Goal: Communication & Community: Answer question/provide support

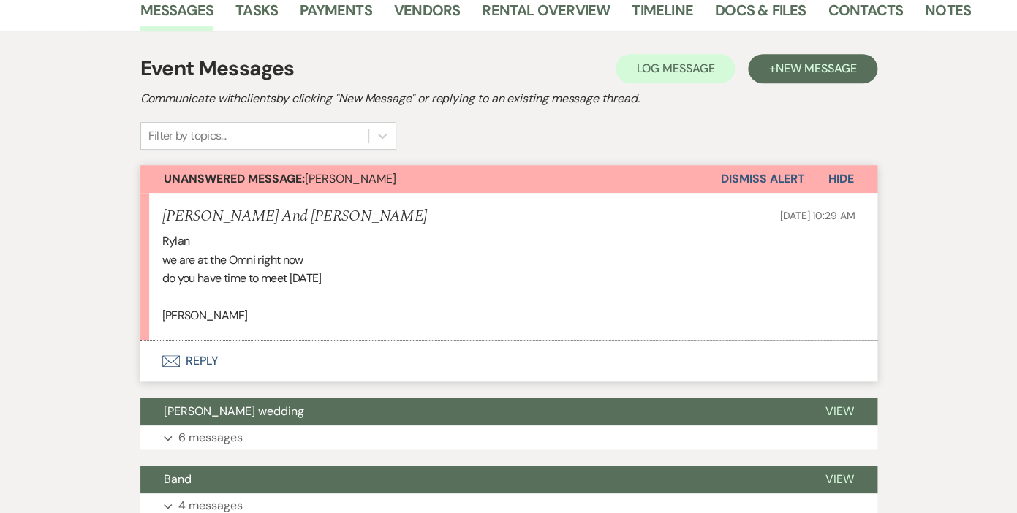
scroll to position [251, 0]
click at [211, 357] on button "Envelope Reply" at bounding box center [508, 361] width 737 height 41
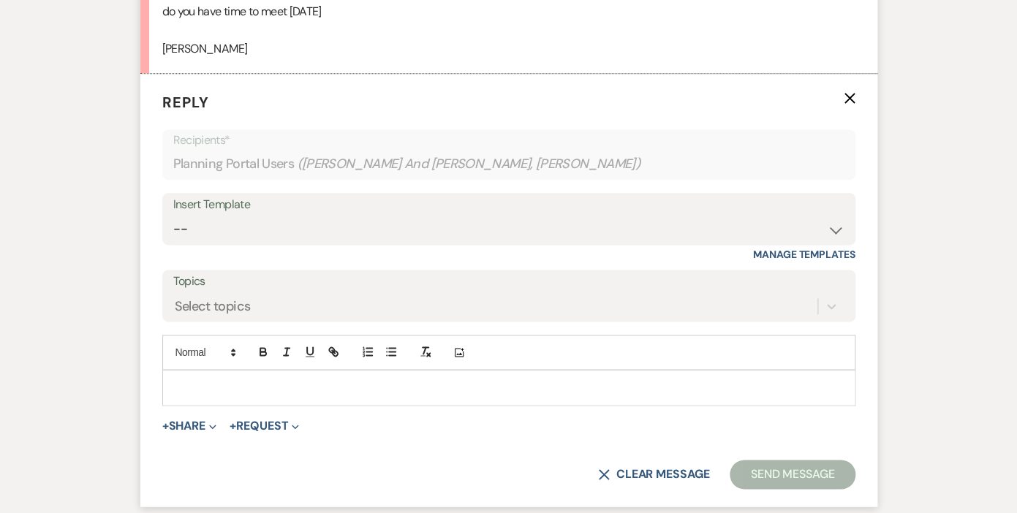
scroll to position [517, 0]
click at [404, 388] on p at bounding box center [509, 389] width 670 height 16
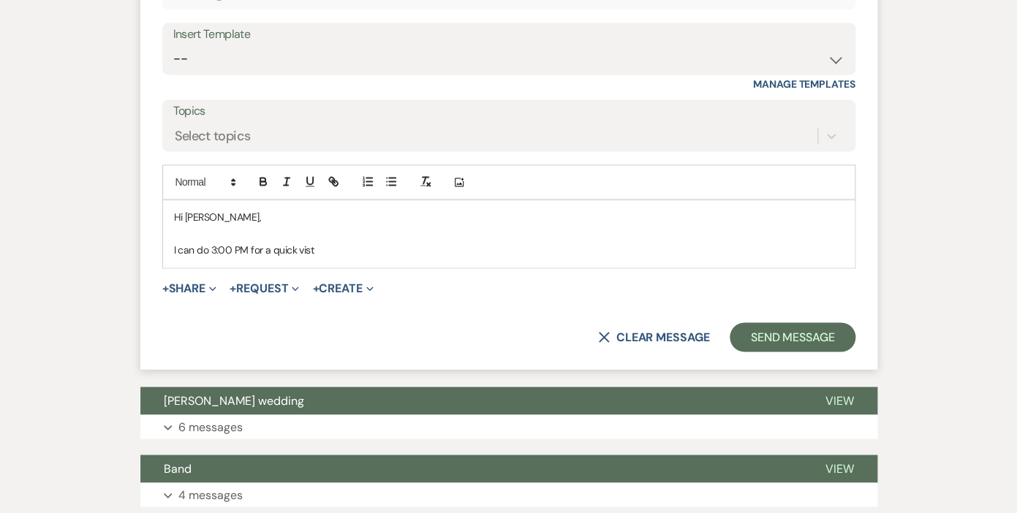
scroll to position [703, 0]
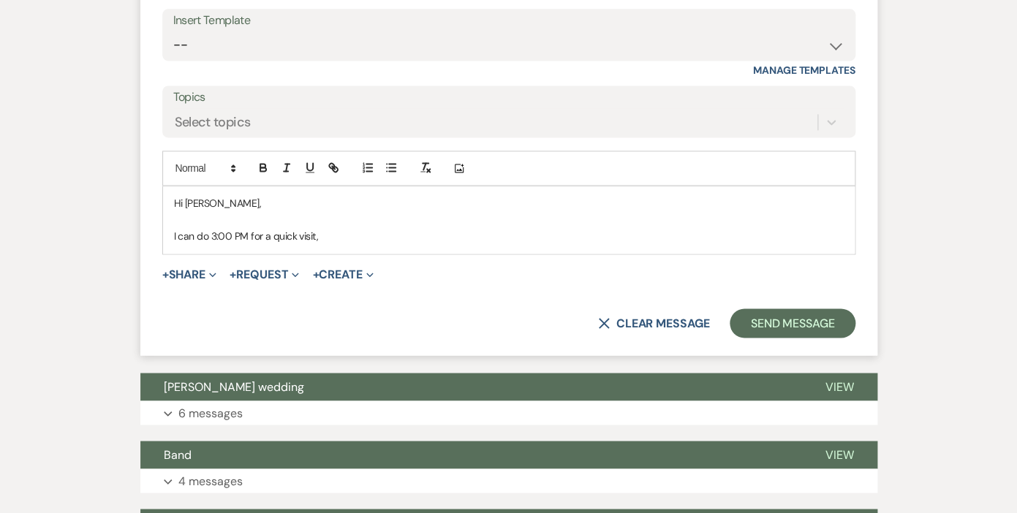
drag, startPoint x: 320, startPoint y: 235, endPoint x: 163, endPoint y: 234, distance: 157.2
click at [163, 234] on div "Hi [PERSON_NAME], I can do 3:00 PM for a quick visit," at bounding box center [509, 219] width 692 height 67
drag, startPoint x: 175, startPoint y: 202, endPoint x: 246, endPoint y: 215, distance: 71.4
click at [246, 215] on div "Hi [PERSON_NAME]," at bounding box center [509, 219] width 692 height 67
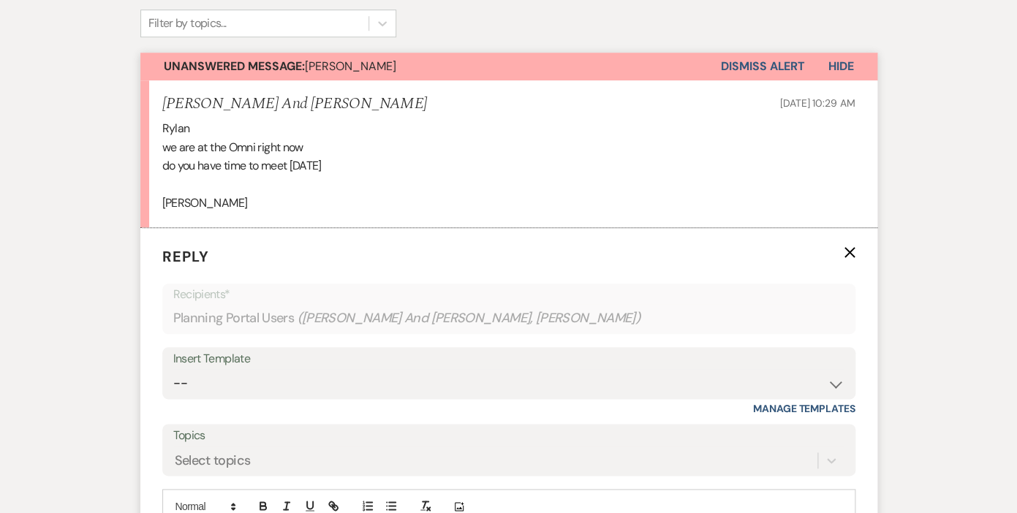
scroll to position [0, 0]
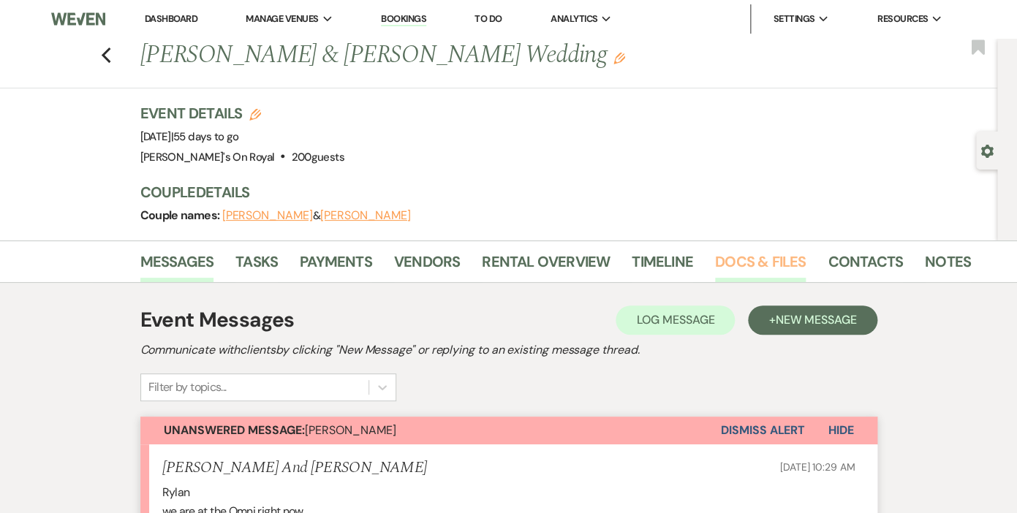
click at [750, 257] on link "Docs & Files" at bounding box center [760, 266] width 91 height 32
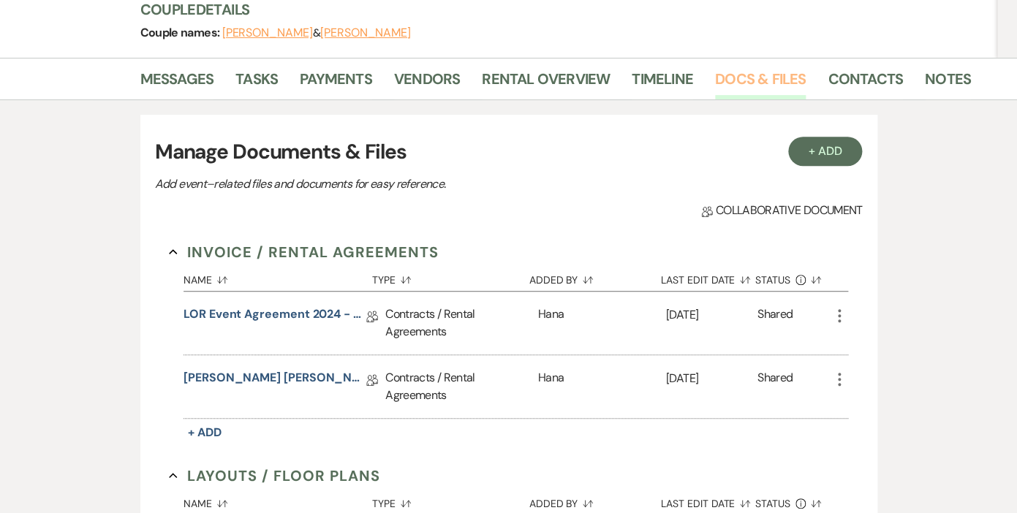
scroll to position [200, 0]
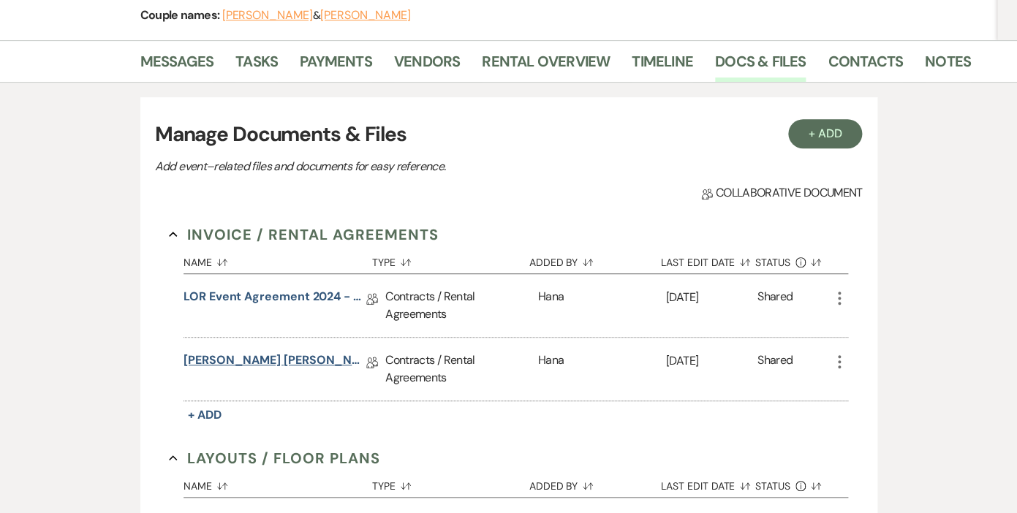
click at [312, 357] on link "[PERSON_NAME] [PERSON_NAME] Contract [DATE]" at bounding box center [274, 363] width 183 height 23
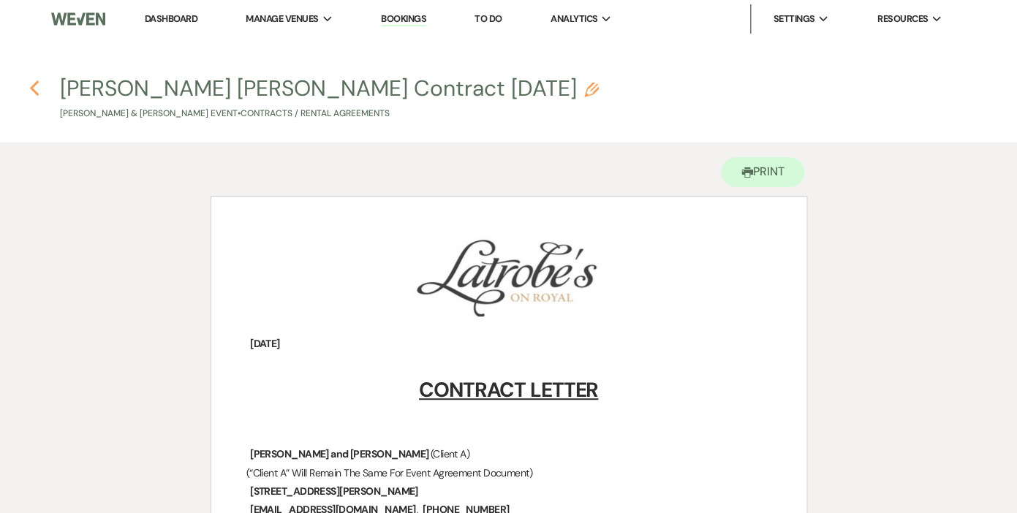
click at [37, 85] on icon "Previous" at bounding box center [34, 89] width 11 height 18
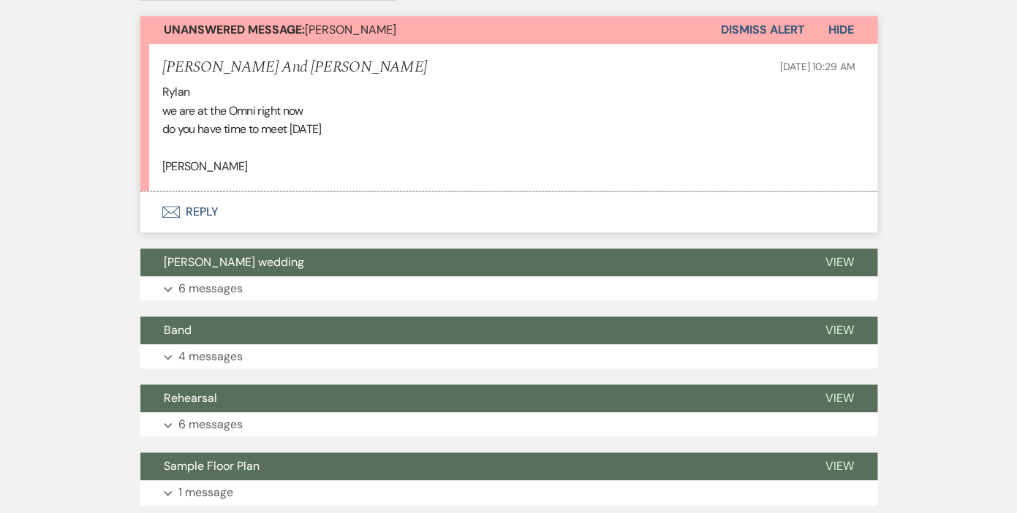
scroll to position [401, 0]
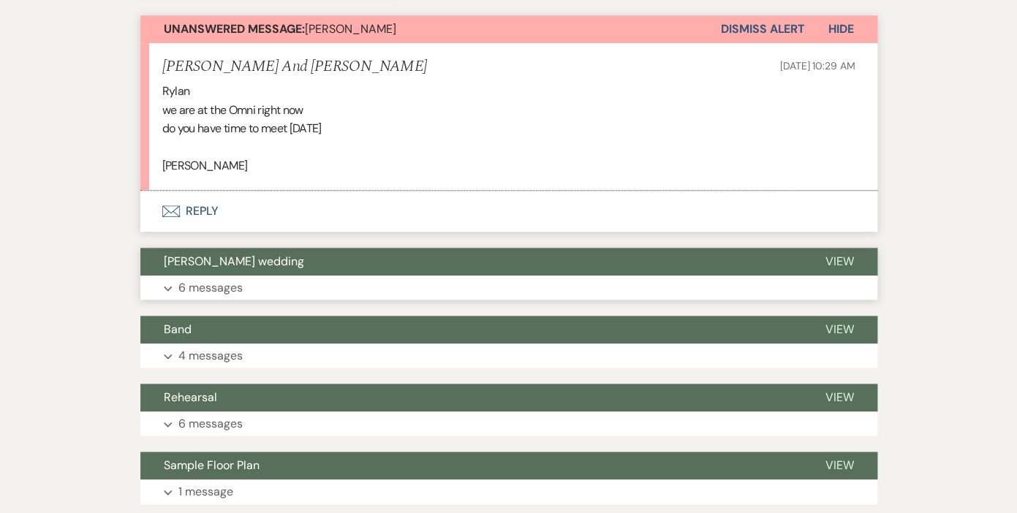
click at [212, 283] on p "6 messages" at bounding box center [210, 288] width 64 height 19
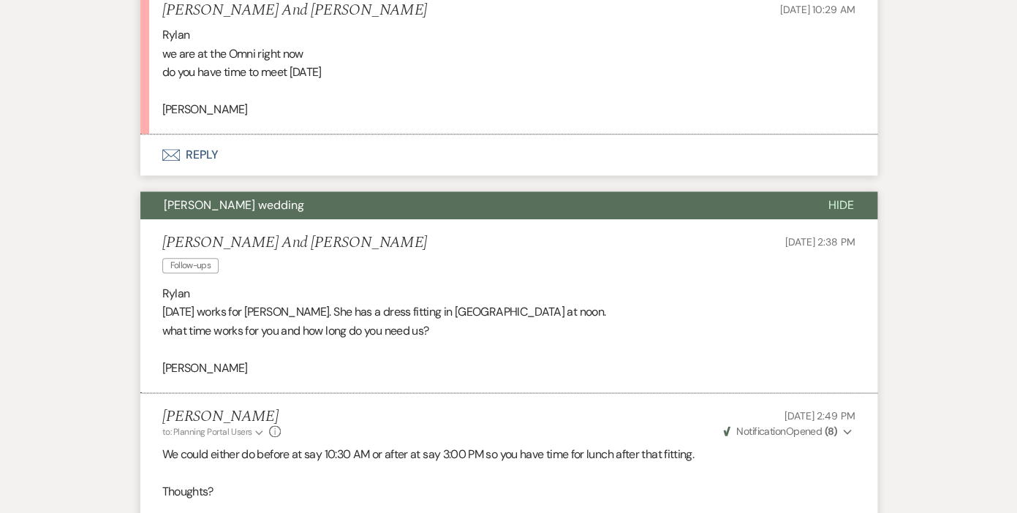
scroll to position [459, 0]
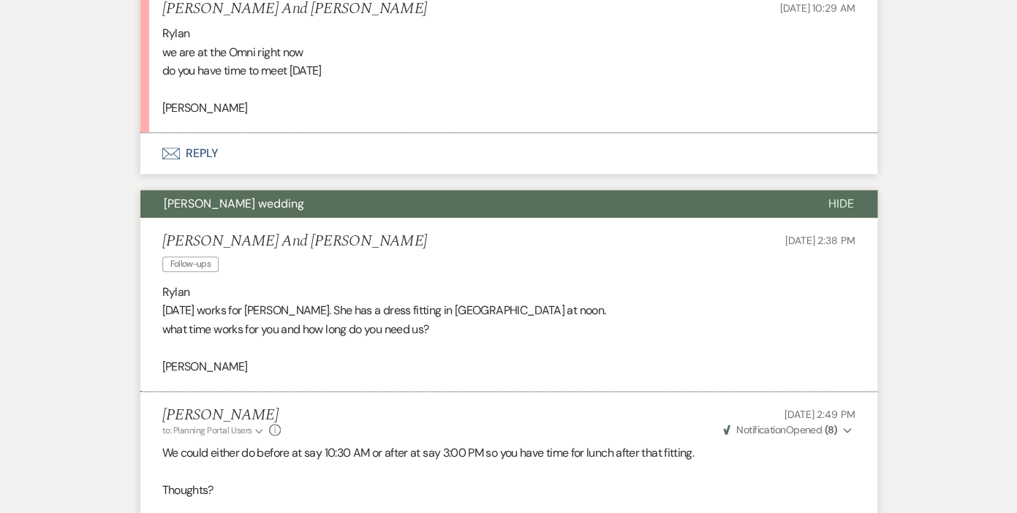
click at [202, 154] on button "Envelope Reply" at bounding box center [508, 153] width 737 height 41
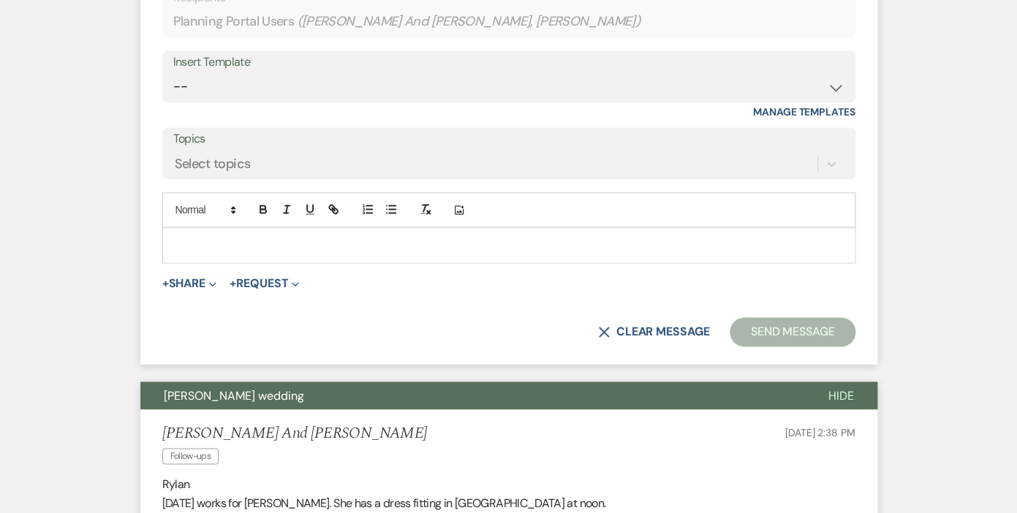
scroll to position [652, 0]
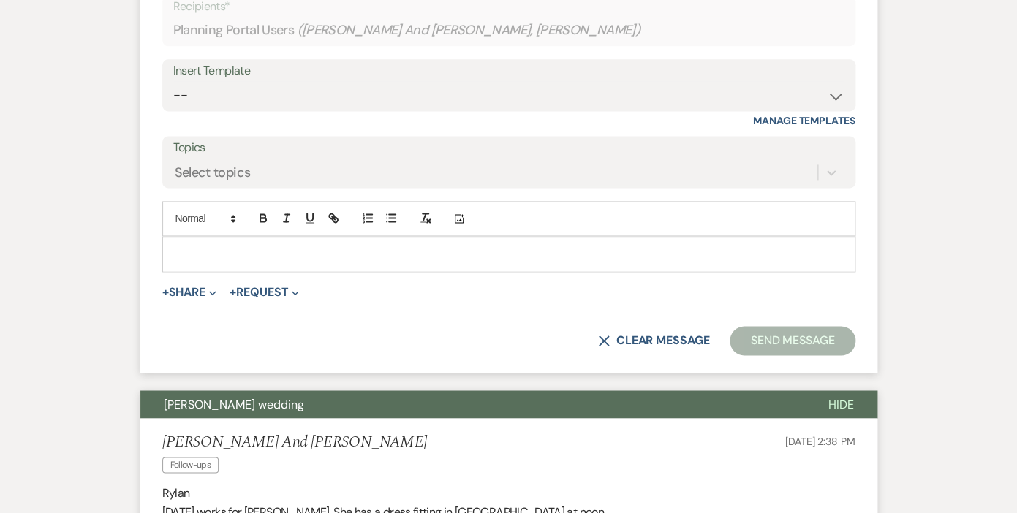
click at [284, 255] on p at bounding box center [509, 254] width 670 height 16
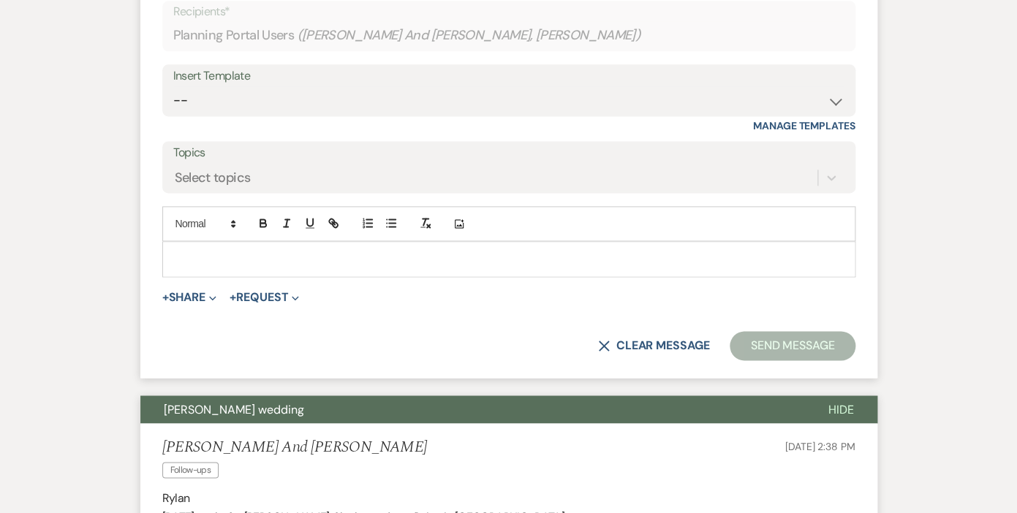
scroll to position [654, 0]
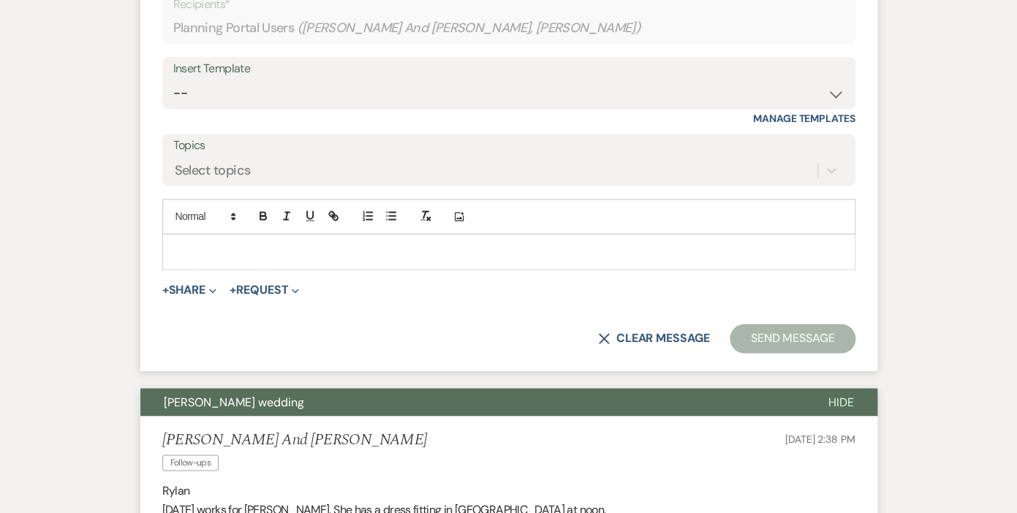
click at [335, 256] on p at bounding box center [509, 251] width 670 height 16
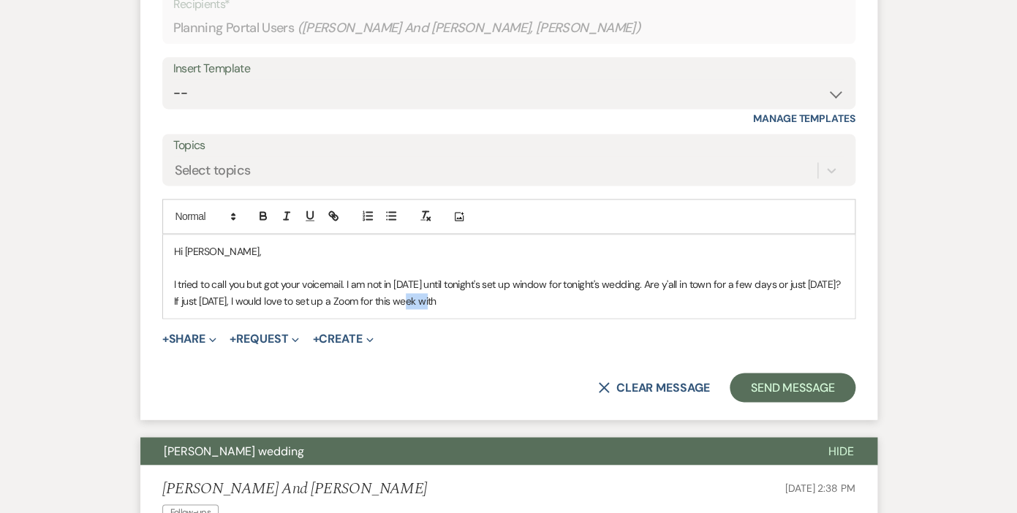
drag, startPoint x: 428, startPoint y: 303, endPoint x: 407, endPoint y: 303, distance: 20.5
click at [407, 303] on p "I tried to call you but got your voicemail. I am not in [DATE] until tonight's …" at bounding box center [509, 292] width 670 height 33
click at [447, 303] on p "I tried to call you but got your voicemail. I am not in [DATE] until tonight's …" at bounding box center [509, 292] width 670 height 33
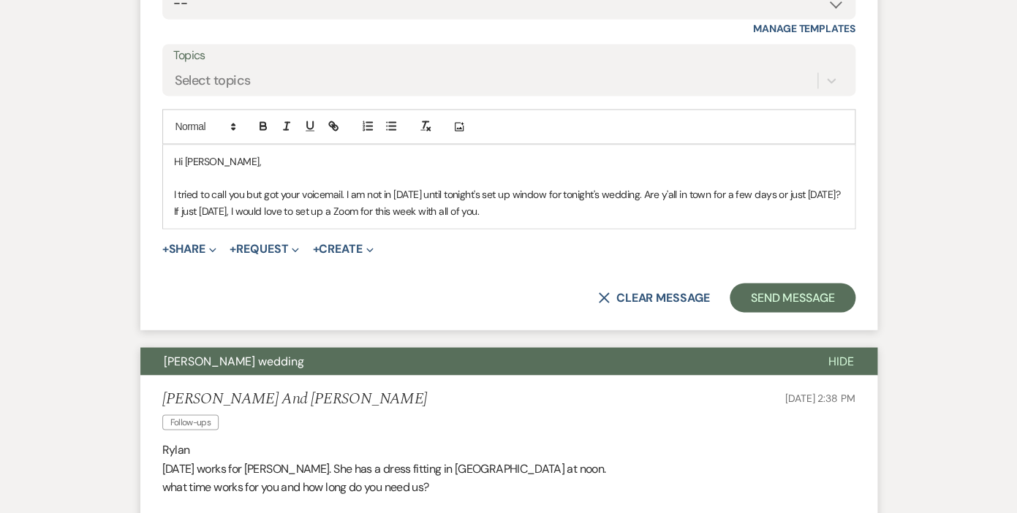
scroll to position [787, 0]
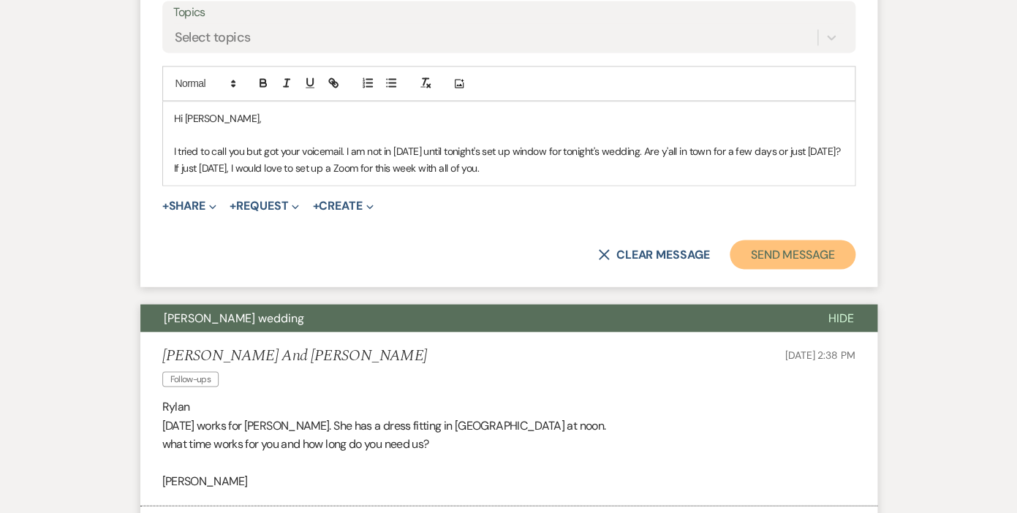
click at [796, 250] on button "Send Message" at bounding box center [792, 254] width 125 height 29
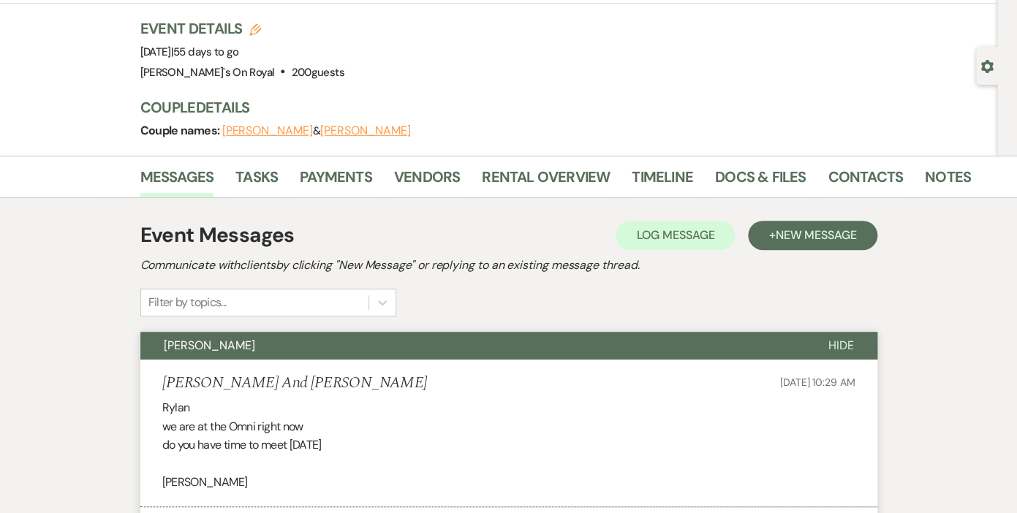
scroll to position [0, 0]
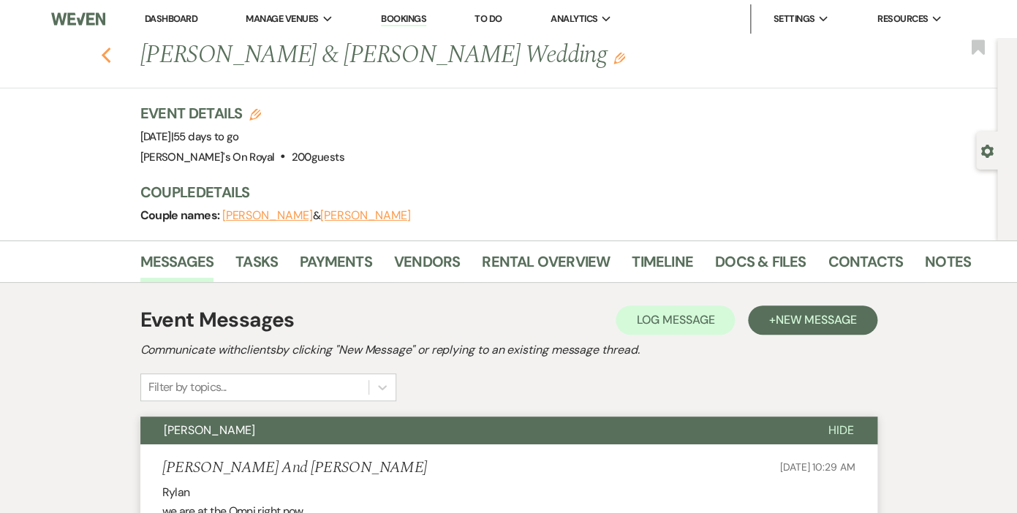
click at [107, 56] on icon "Previous" at bounding box center [106, 56] width 11 height 18
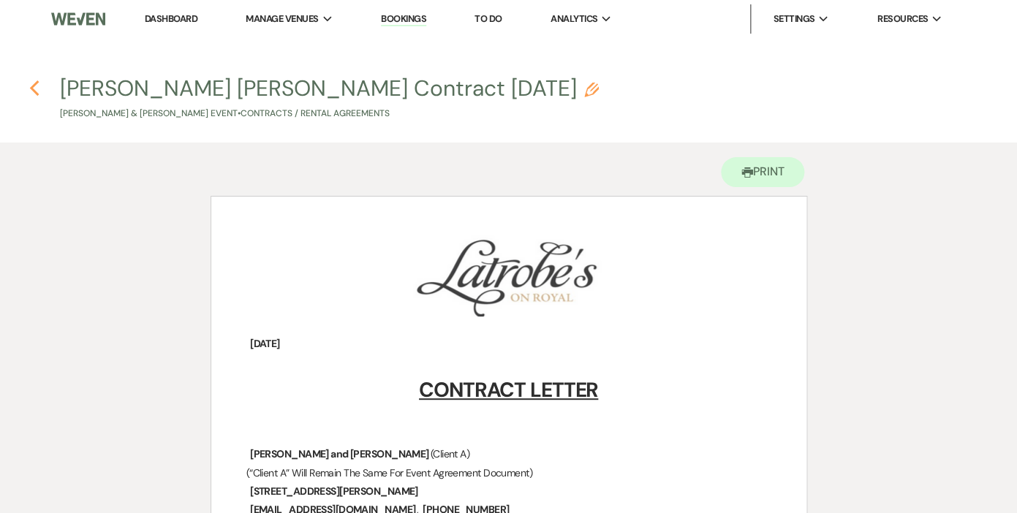
click at [37, 87] on icon "Previous" at bounding box center [34, 89] width 11 height 18
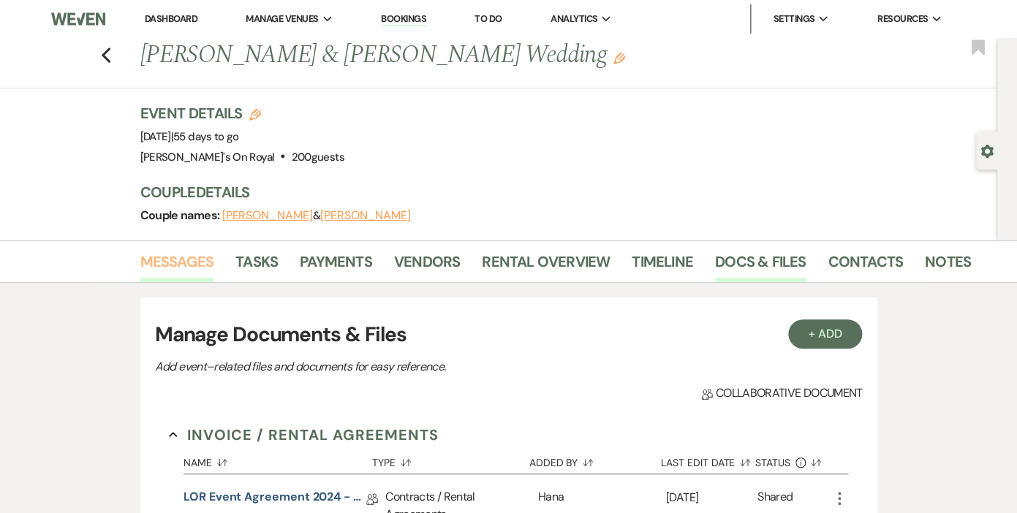
click at [193, 257] on link "Messages" at bounding box center [177, 266] width 74 height 32
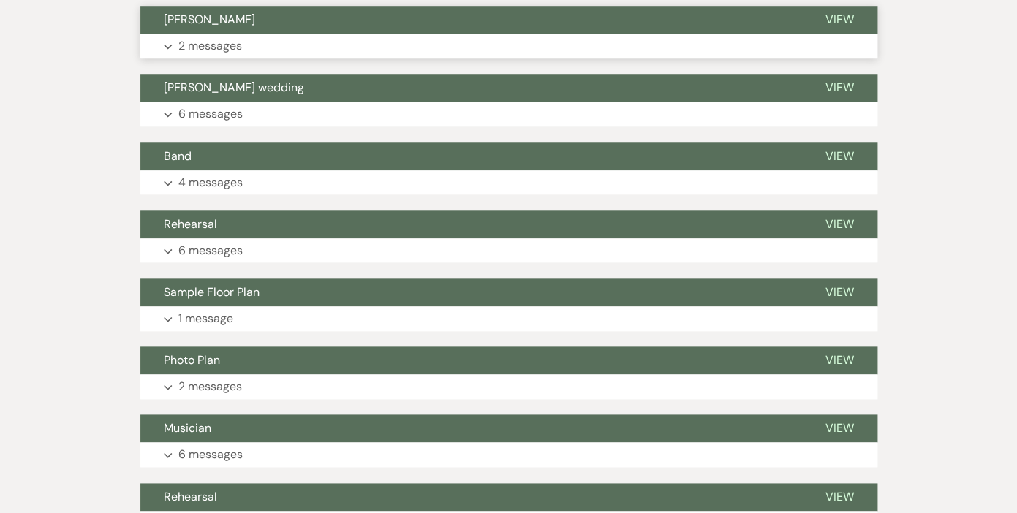
scroll to position [417, 0]
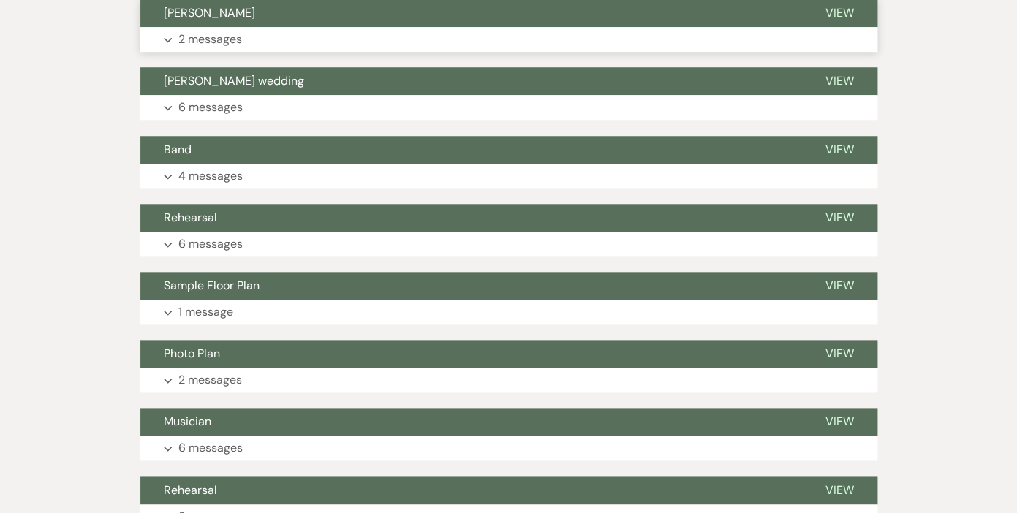
click at [213, 37] on p "2 messages" at bounding box center [210, 39] width 64 height 19
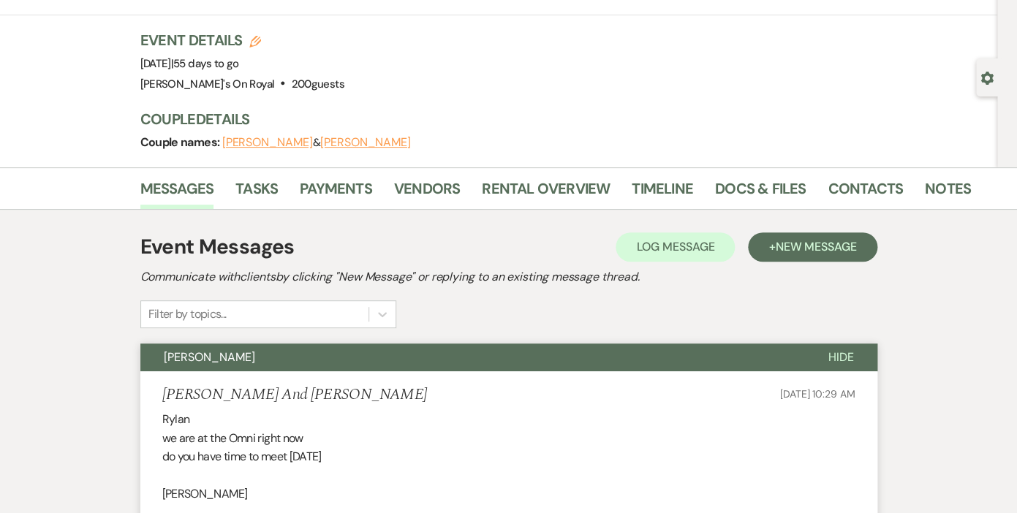
scroll to position [0, 0]
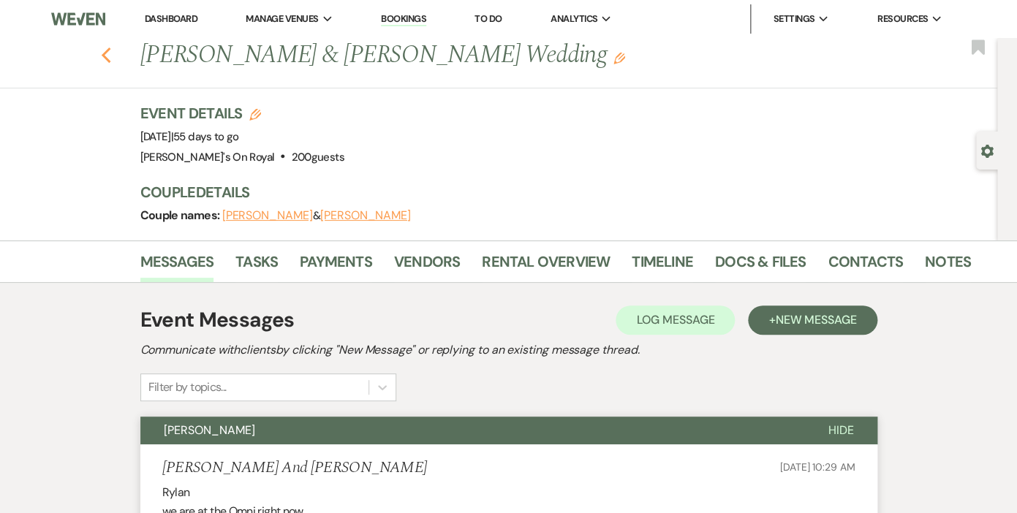
click at [107, 57] on icon "Previous" at bounding box center [106, 56] width 11 height 18
click at [108, 54] on icon "Previous" at bounding box center [106, 56] width 11 height 18
